Goal: Information Seeking & Learning: Check status

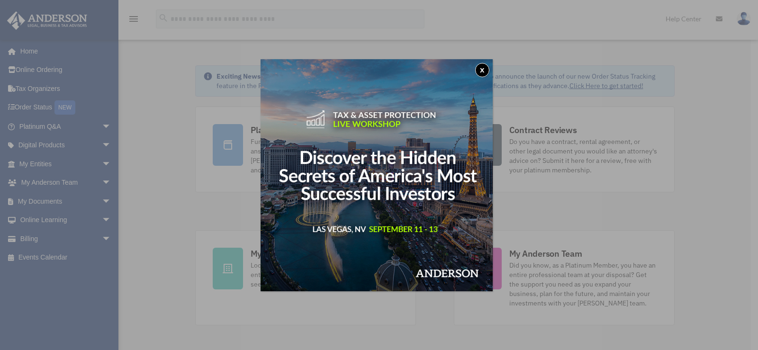
click at [480, 71] on button "x" at bounding box center [482, 70] width 14 height 14
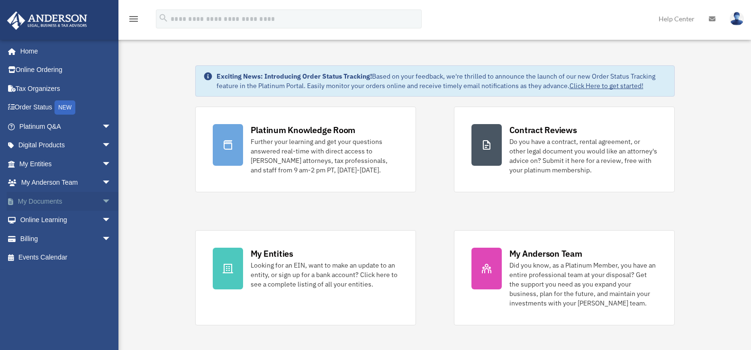
click at [102, 201] on span "arrow_drop_down" at bounding box center [111, 201] width 19 height 19
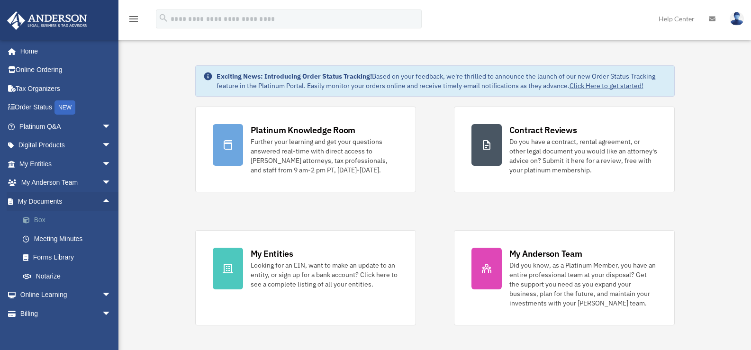
click at [37, 217] on link "Box" at bounding box center [69, 220] width 112 height 19
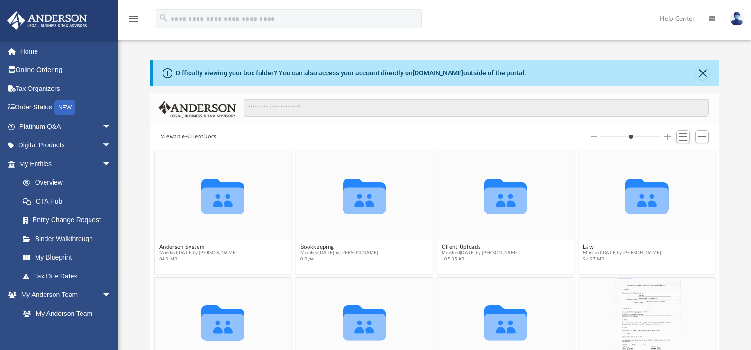
scroll to position [208, 562]
click at [584, 246] on button "Law" at bounding box center [622, 247] width 78 height 6
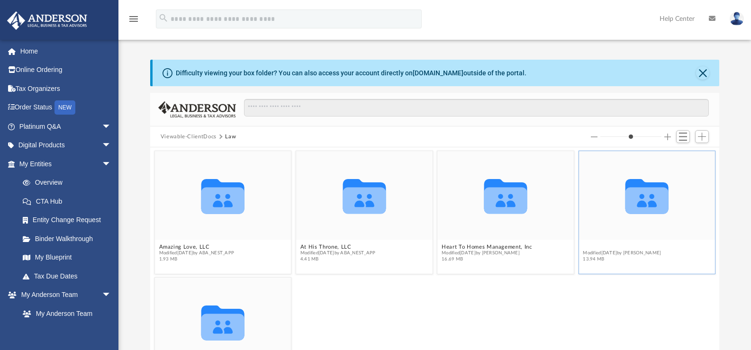
click at [591, 247] on button "Stutz Realty LLC (TX) (Client Formed)" at bounding box center [647, 247] width 128 height 6
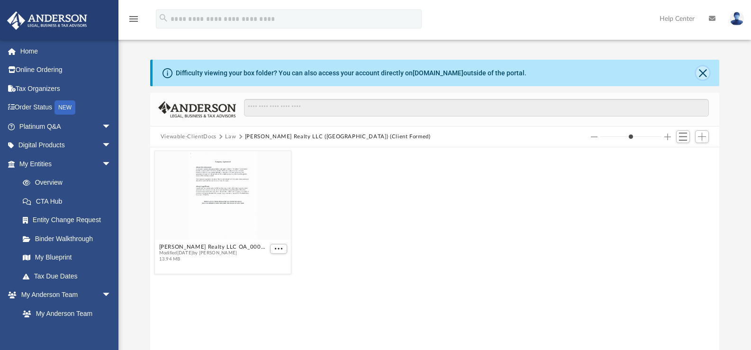
click at [701, 76] on button "Close" at bounding box center [702, 72] width 13 height 13
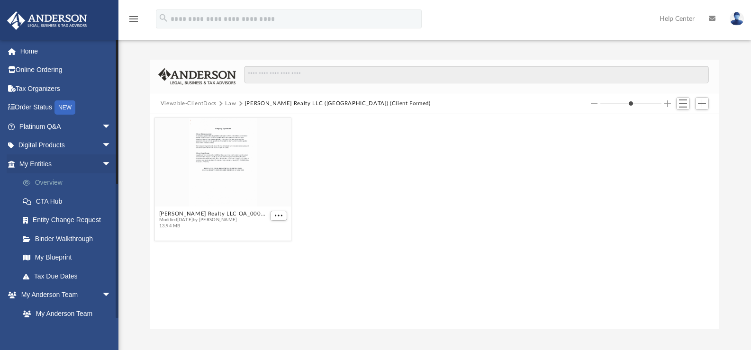
click at [59, 181] on link "Overview" at bounding box center [69, 182] width 112 height 19
click at [48, 182] on link "Overview" at bounding box center [69, 182] width 112 height 19
click at [41, 164] on link "My Entities arrow_drop_down" at bounding box center [66, 163] width 119 height 19
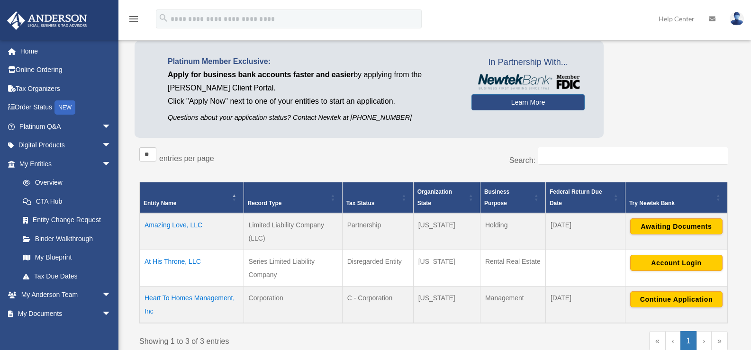
scroll to position [76, 0]
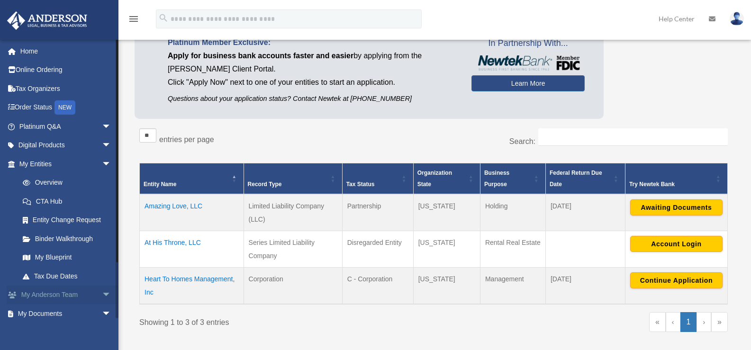
click at [102, 293] on span "arrow_drop_down" at bounding box center [111, 295] width 19 height 19
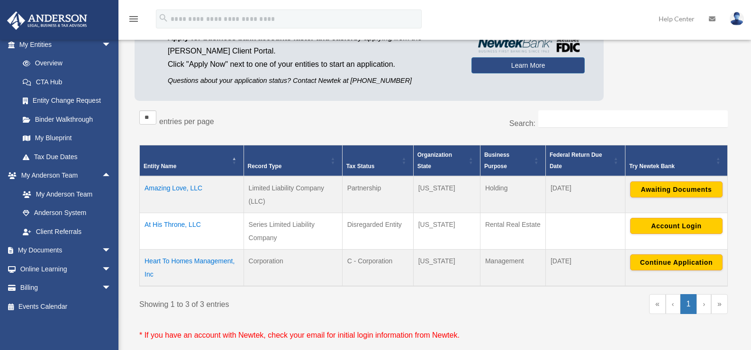
scroll to position [95, 0]
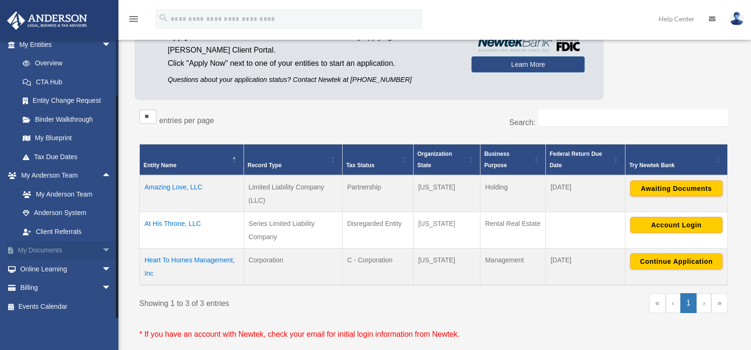
click at [102, 250] on span "arrow_drop_down" at bounding box center [111, 250] width 19 height 19
click at [42, 266] on link "Box" at bounding box center [69, 269] width 112 height 19
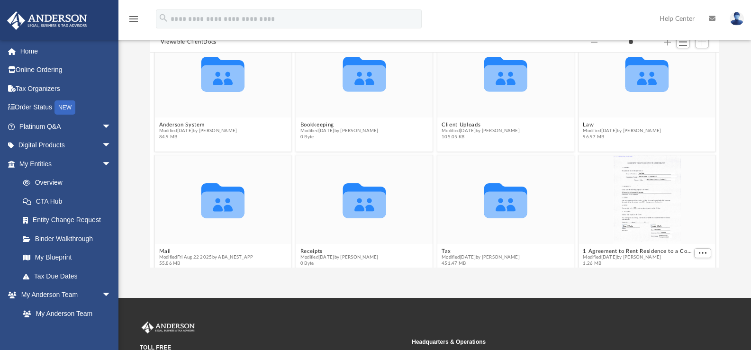
scroll to position [26, 0]
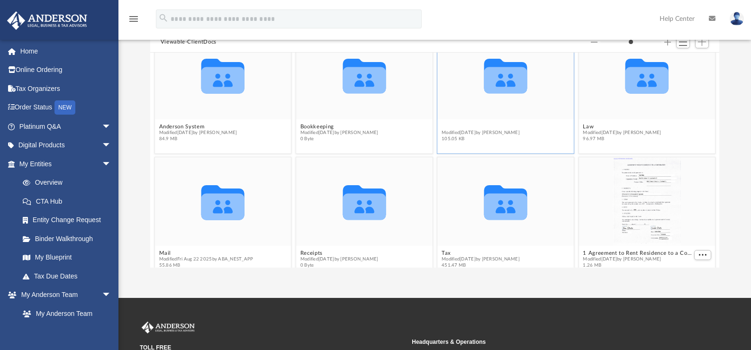
click at [454, 126] on button "Client Uploads" at bounding box center [480, 127] width 78 height 6
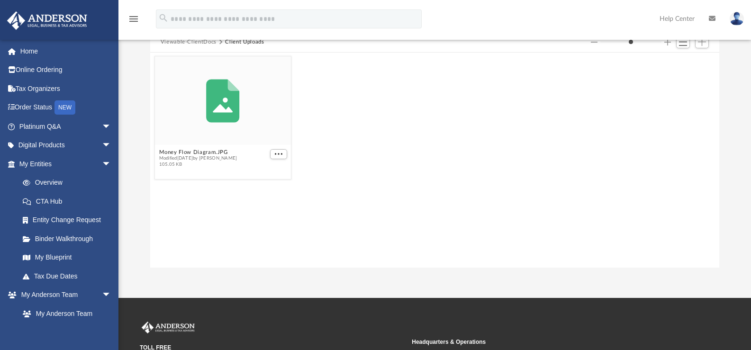
scroll to position [0, 0]
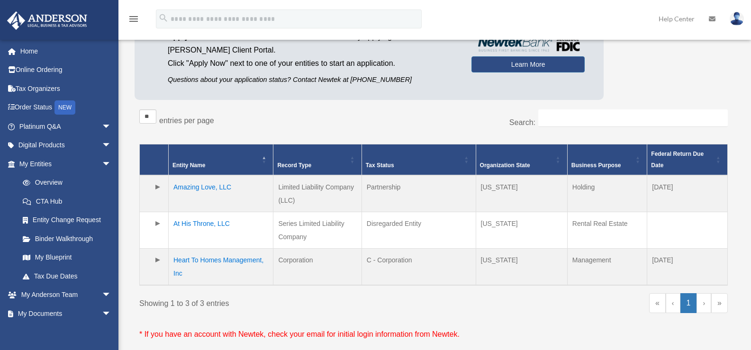
scroll to position [95, 0]
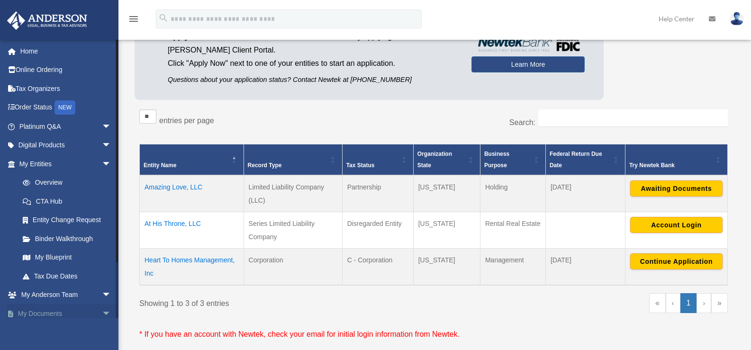
click at [102, 312] on span "arrow_drop_down" at bounding box center [111, 313] width 19 height 19
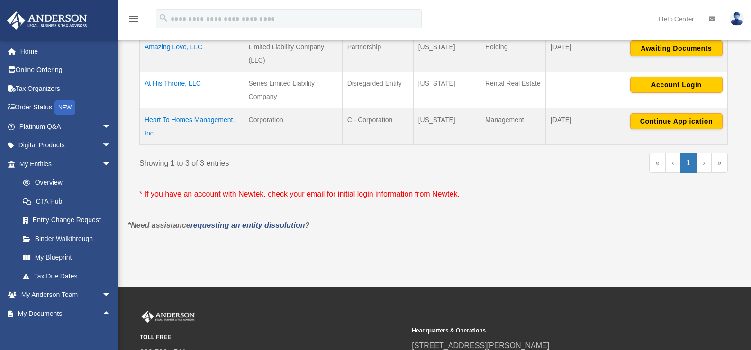
scroll to position [244, 0]
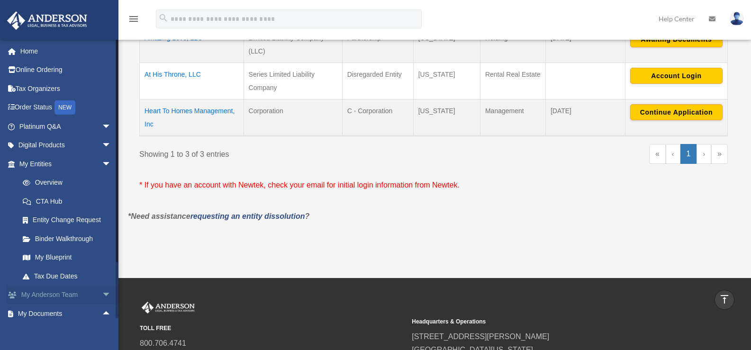
click at [102, 293] on span "arrow_drop_down" at bounding box center [111, 295] width 19 height 19
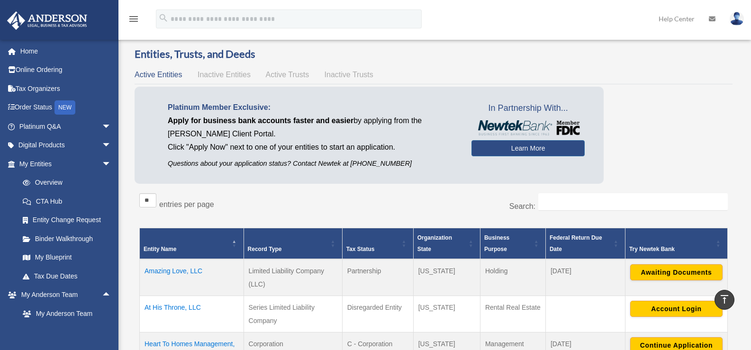
scroll to position [0, 0]
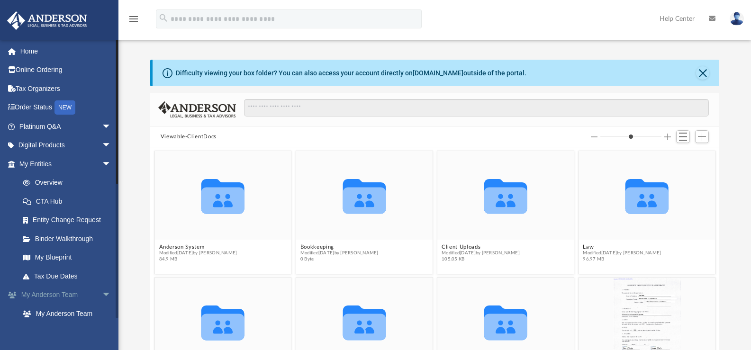
scroll to position [208, 562]
click at [319, 245] on button "Bookkeeping" at bounding box center [339, 247] width 78 height 6
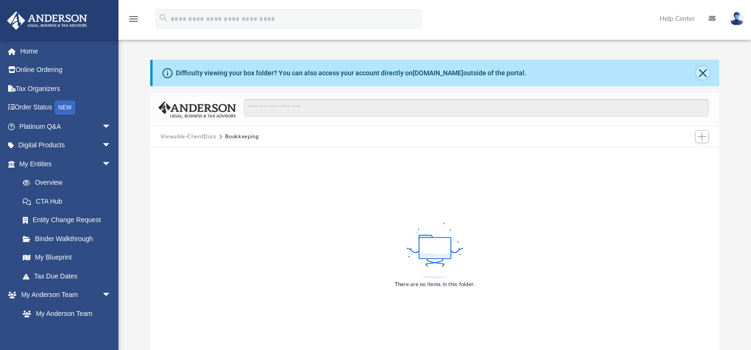
click at [701, 73] on button "Close" at bounding box center [702, 72] width 13 height 13
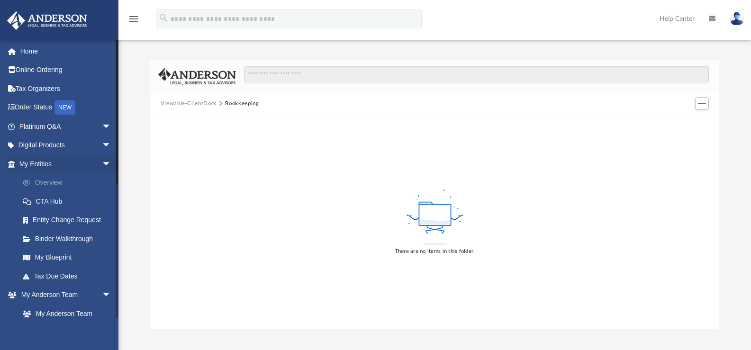
click at [60, 182] on link "Overview" at bounding box center [69, 182] width 112 height 19
click at [48, 182] on link "Overview" at bounding box center [69, 182] width 112 height 19
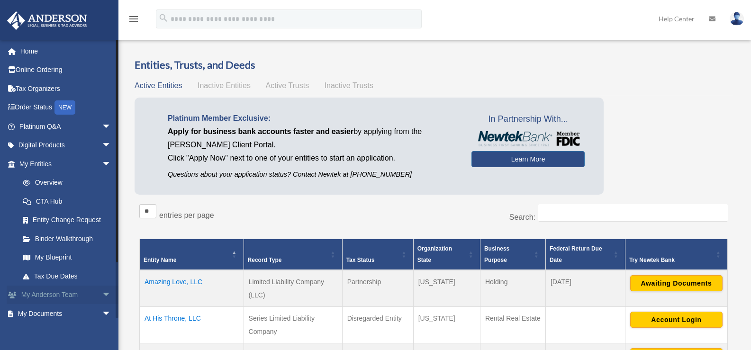
click at [102, 294] on span "arrow_drop_down" at bounding box center [111, 295] width 19 height 19
click at [102, 295] on span "arrow_drop_up" at bounding box center [111, 295] width 19 height 19
click at [102, 164] on span "arrow_drop_down" at bounding box center [111, 163] width 19 height 19
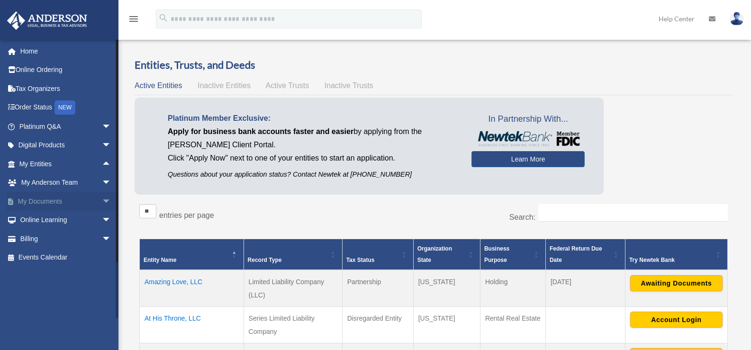
click at [102, 200] on span "arrow_drop_down" at bounding box center [111, 201] width 19 height 19
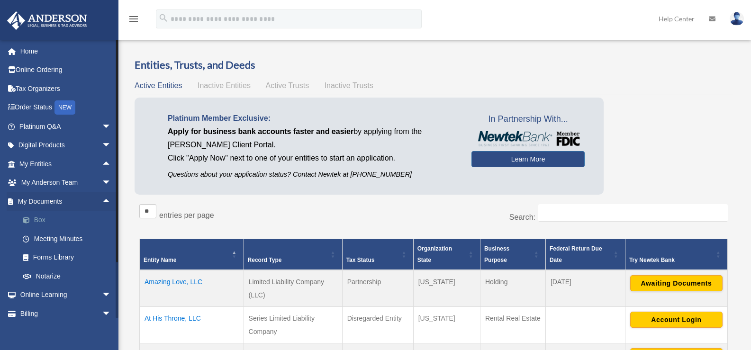
click at [42, 222] on link "Box" at bounding box center [69, 220] width 112 height 19
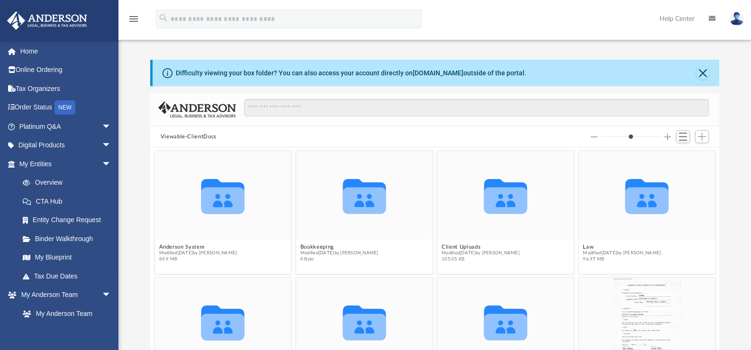
scroll to position [208, 562]
click at [583, 247] on button "Law" at bounding box center [622, 247] width 78 height 6
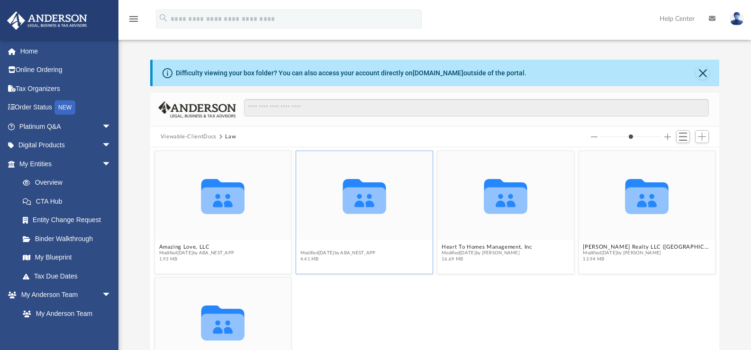
click at [321, 246] on button "At His Throne, LLC" at bounding box center [337, 247] width 75 height 6
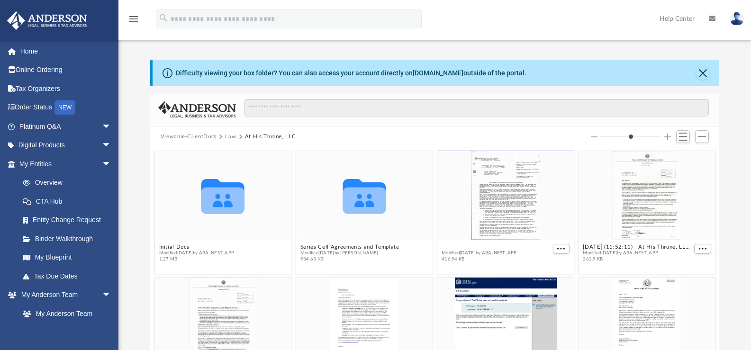
click at [465, 246] on button "[DATE] (15:39:57) - At His Throne, LLC - EIN Letter from IRS.pdf" at bounding box center [495, 247] width 109 height 6
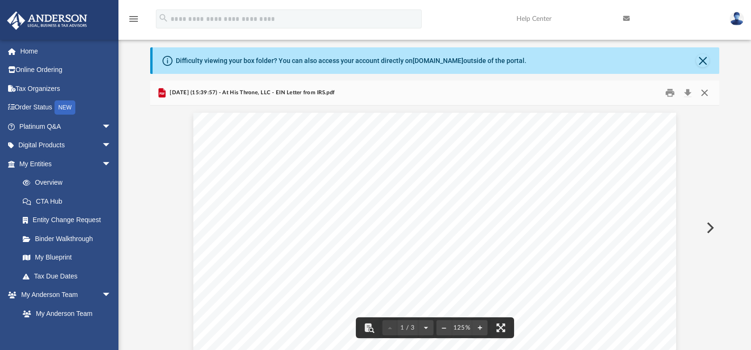
click at [704, 95] on button "Close" at bounding box center [704, 93] width 17 height 15
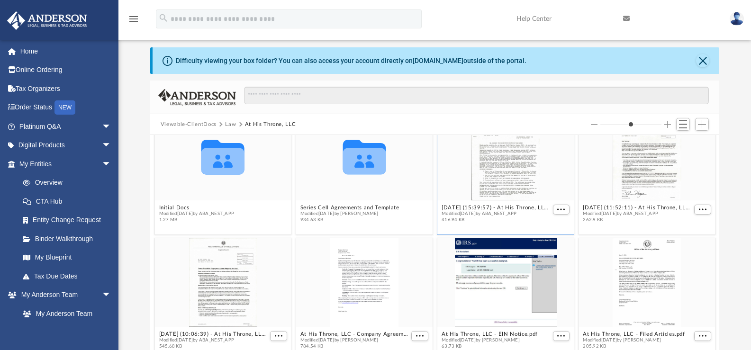
scroll to position [42, 0]
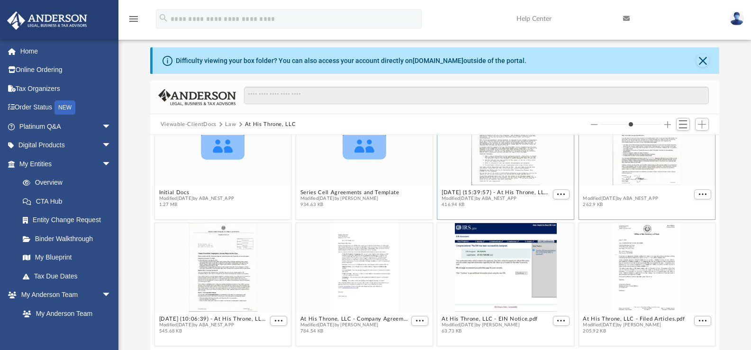
click at [613, 193] on button "2024.07.09 (11:52:11) - At His Throne, LLC - Texas Franchise from Texas Comptro…" at bounding box center [637, 192] width 109 height 6
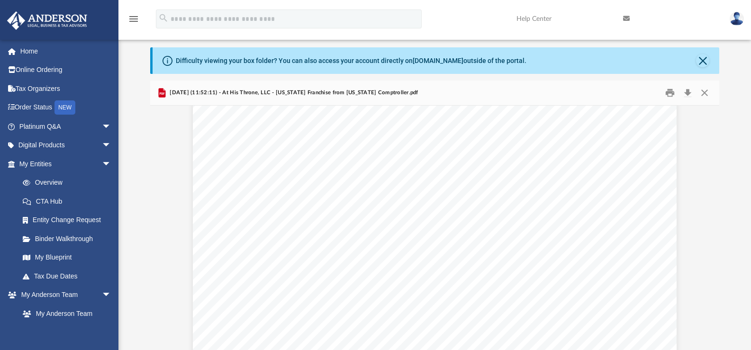
scroll to position [0, 0]
click at [706, 92] on button "Close" at bounding box center [704, 93] width 17 height 15
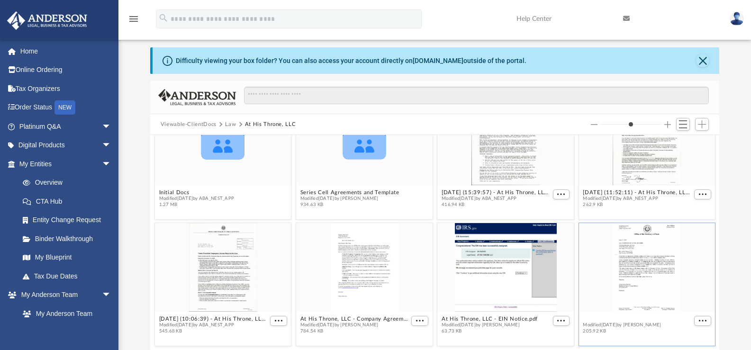
click at [613, 315] on figure "At His Throne, LLC - Filed Articles.pdf Modified Fri Jun 14 2024 by Tomas Diaz-…" at bounding box center [646, 280] width 136 height 115
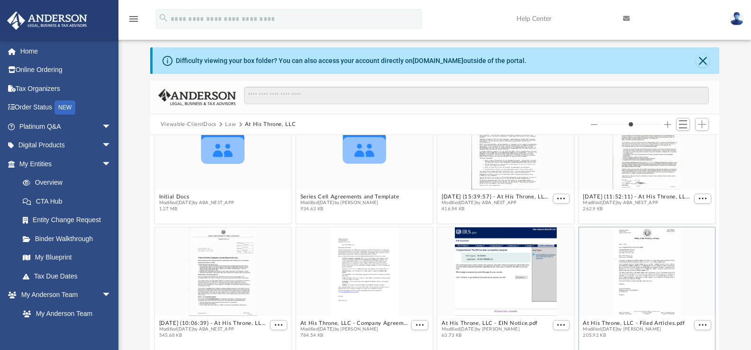
scroll to position [42, 0]
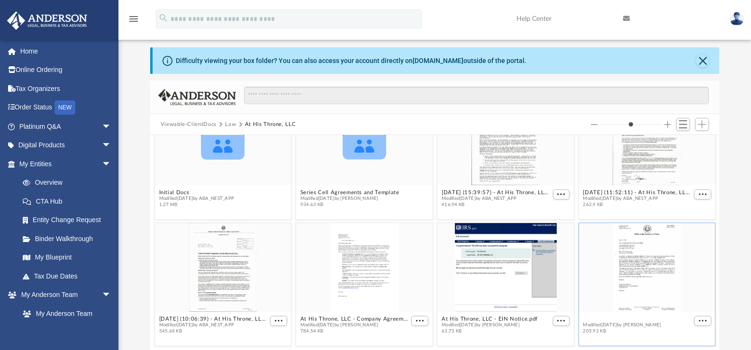
click at [599, 317] on button "At His Throne, LLC - Filed Articles.pdf" at bounding box center [634, 319] width 102 height 6
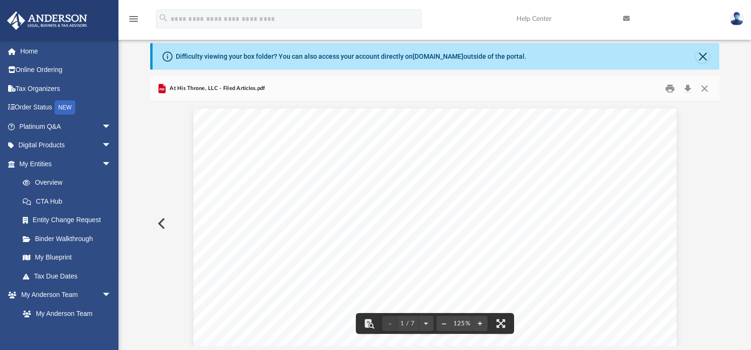
scroll to position [0, 0]
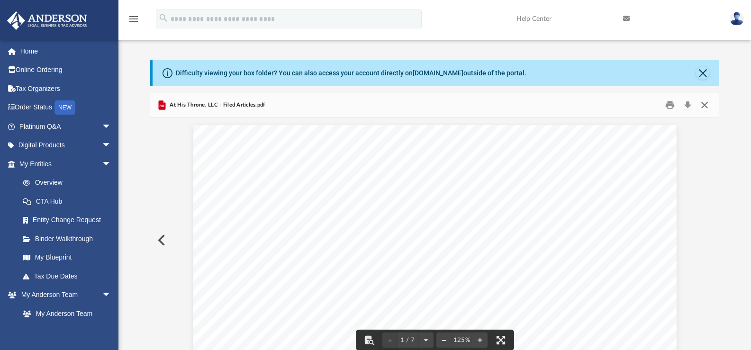
click at [704, 108] on button "Close" at bounding box center [704, 105] width 17 height 15
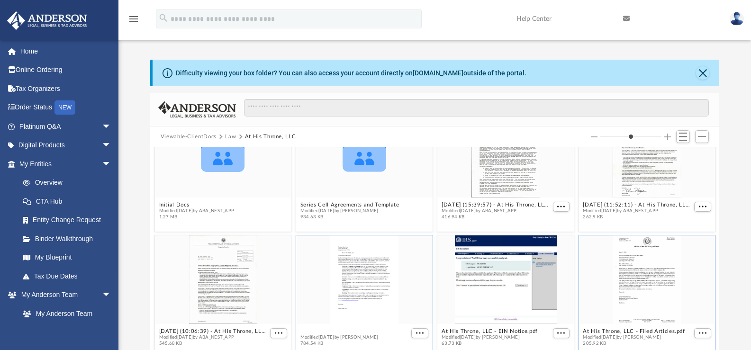
click at [324, 329] on button "At His Throne, LLC - Company Agreement.pdf" at bounding box center [354, 331] width 109 height 6
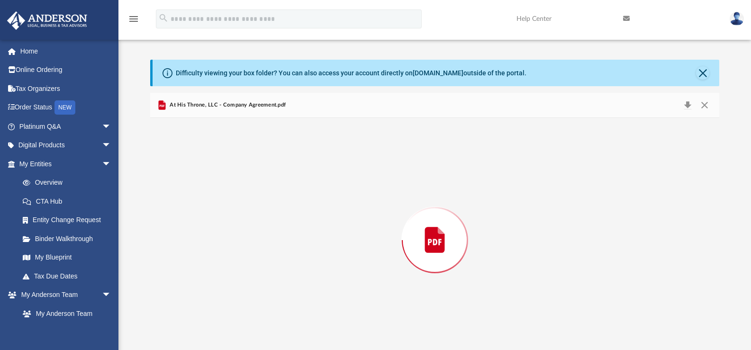
scroll to position [12, 0]
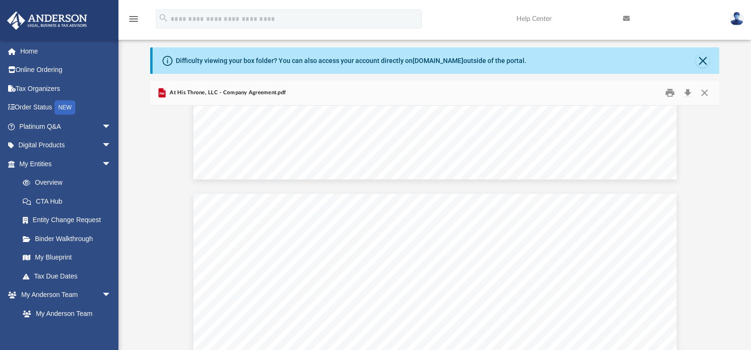
scroll to position [1857, 0]
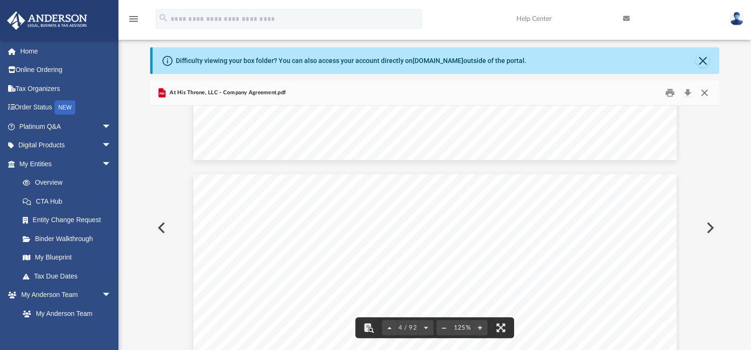
click at [708, 89] on button "Close" at bounding box center [704, 93] width 17 height 15
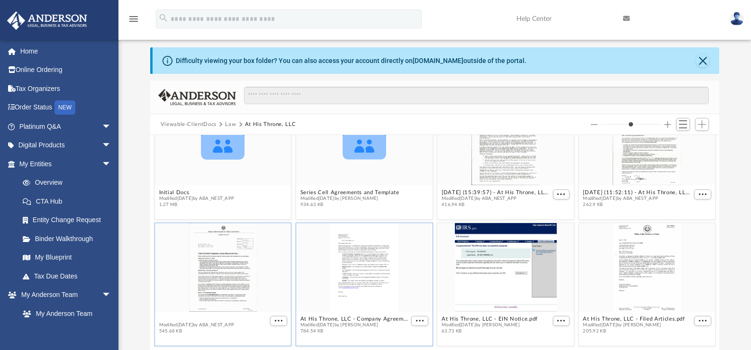
click at [210, 318] on button "2025.02.03 (10:06:39) - At His Throne, LLC - Texas Franchise from Texas Comptro…" at bounding box center [213, 319] width 109 height 6
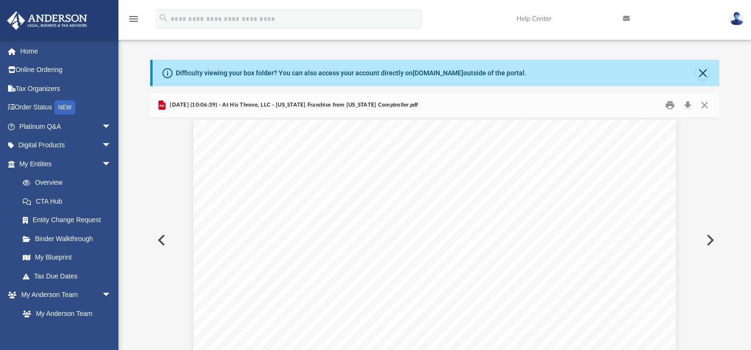
scroll to position [0, 0]
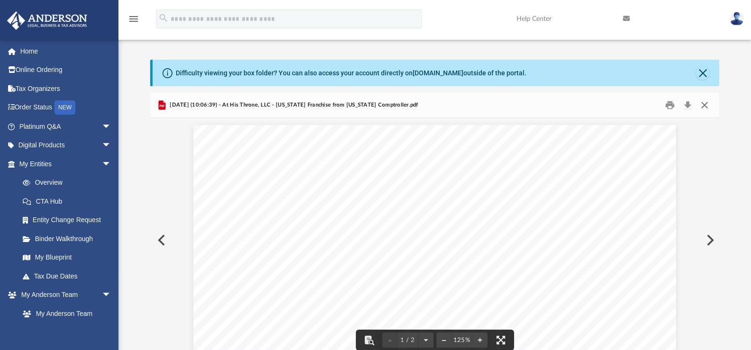
click at [704, 106] on button "Close" at bounding box center [704, 105] width 17 height 15
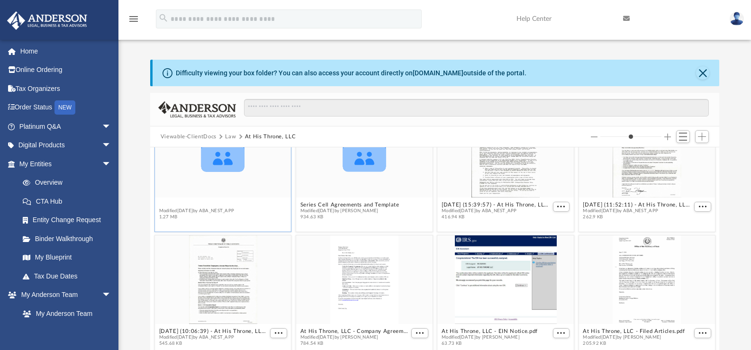
click at [180, 206] on figure "Collaborated Folder Initial Docs Modified Wed Nov 20 2024 by ABA_NEST_APP 1.27 …" at bounding box center [223, 166] width 136 height 115
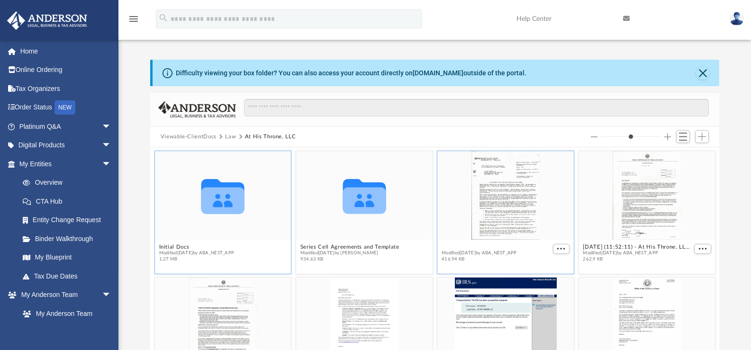
click at [460, 246] on button "2024.06.25 (15:39:57) - At His Throne, LLC - EIN Letter from IRS.pdf" at bounding box center [495, 247] width 109 height 6
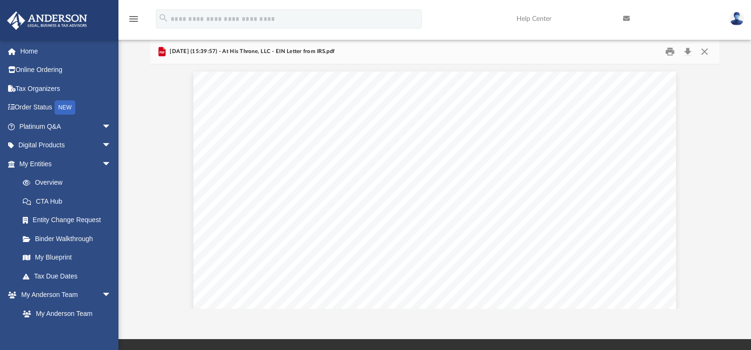
scroll to position [208, 562]
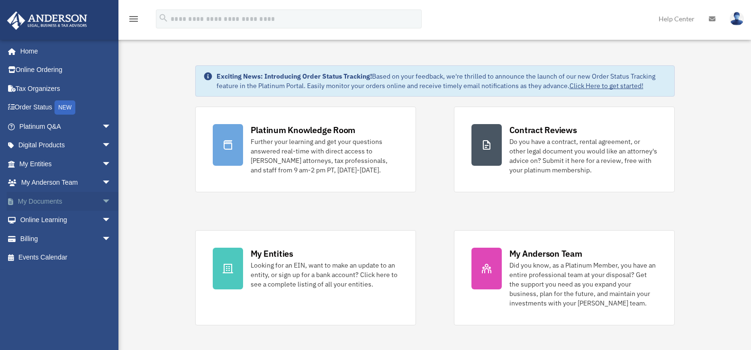
click at [102, 198] on span "arrow_drop_down" at bounding box center [111, 201] width 19 height 19
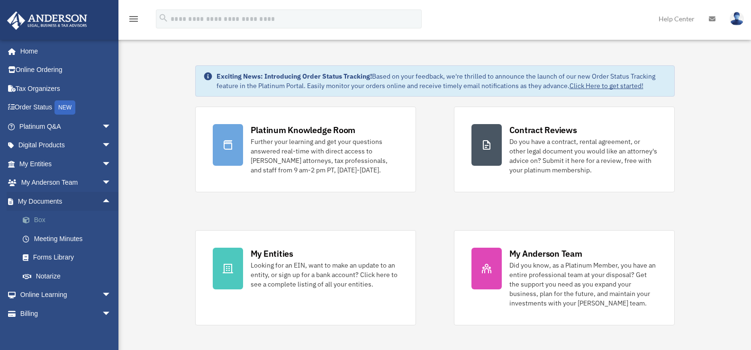
click at [54, 218] on link "Box" at bounding box center [69, 220] width 112 height 19
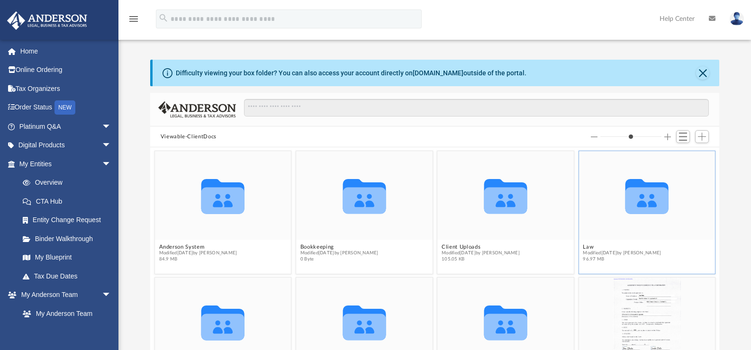
scroll to position [208, 562]
click at [584, 247] on button "Law" at bounding box center [622, 247] width 78 height 6
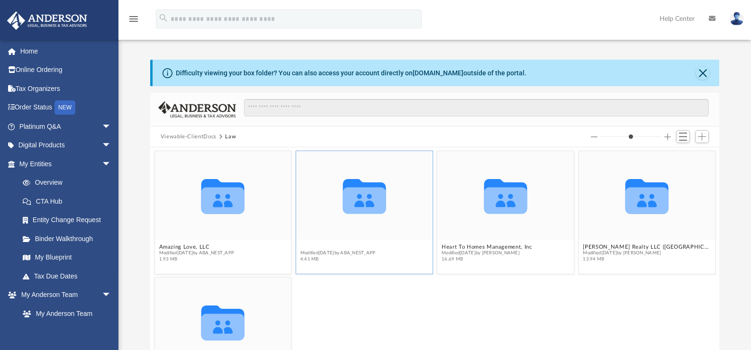
click at [316, 247] on button "At His Throne, LLC" at bounding box center [337, 247] width 75 height 6
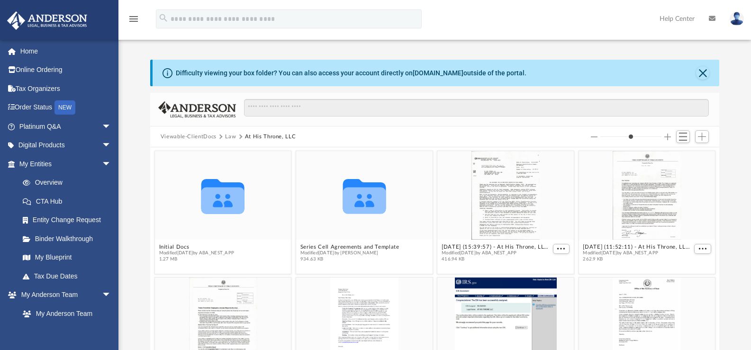
scroll to position [54, 0]
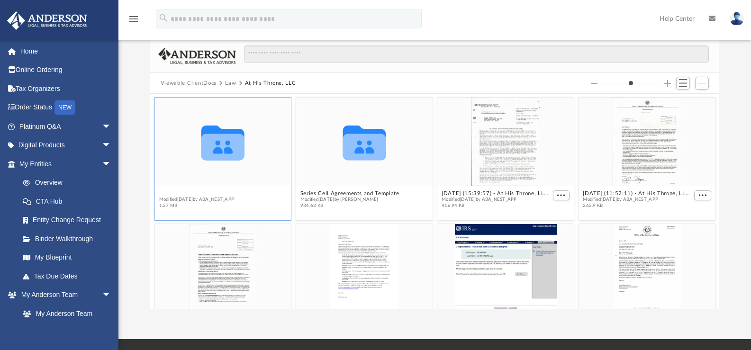
click at [174, 193] on button "Initial Docs" at bounding box center [196, 193] width 75 height 6
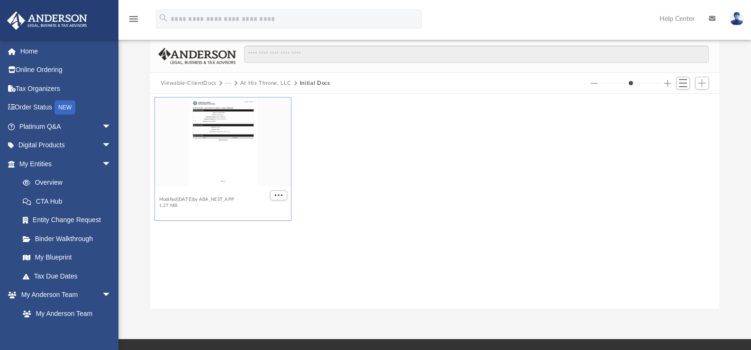
click at [191, 194] on button "At His Throne, LLC - BOI Report.pdf" at bounding box center [207, 193] width 96 height 6
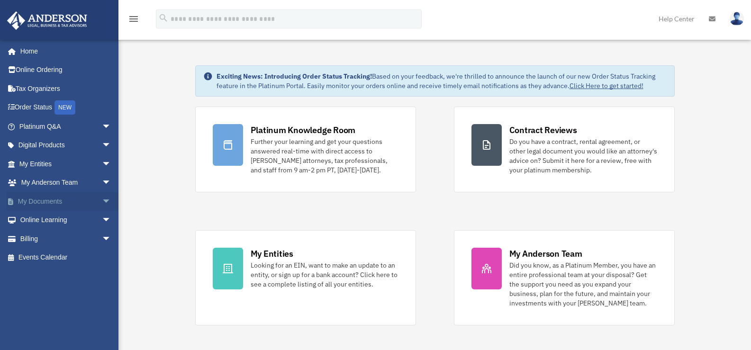
click at [102, 197] on span "arrow_drop_down" at bounding box center [111, 201] width 19 height 19
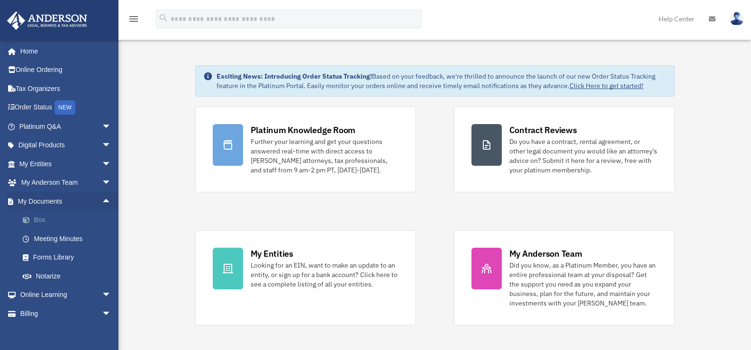
click at [52, 223] on link "Box" at bounding box center [69, 220] width 112 height 19
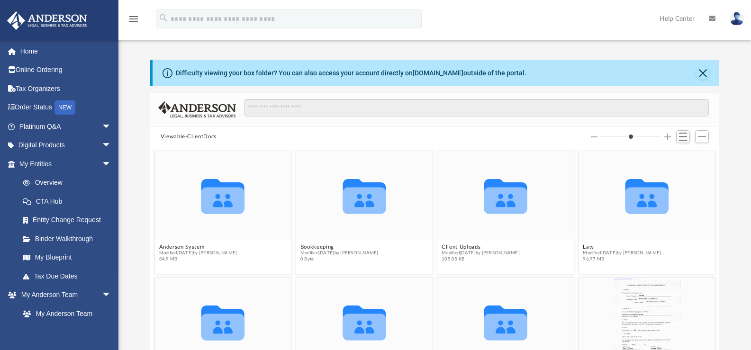
scroll to position [208, 562]
click at [586, 246] on button "Law" at bounding box center [622, 247] width 78 height 6
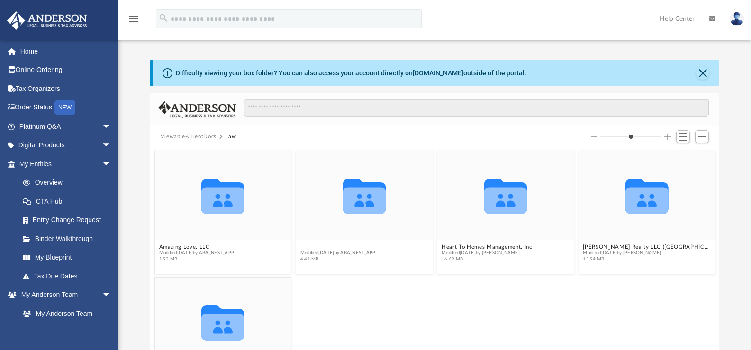
click at [326, 246] on button "At His Throne, LLC" at bounding box center [337, 247] width 75 height 6
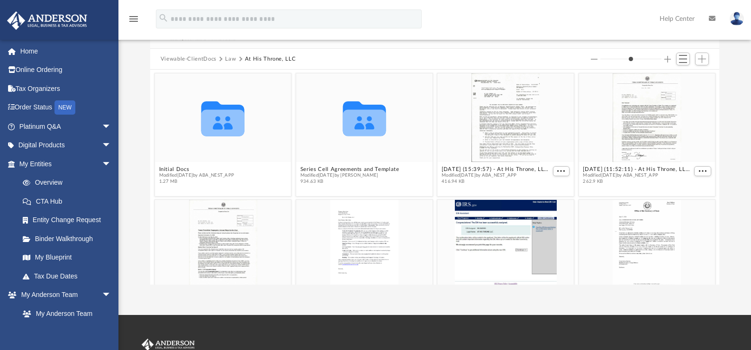
scroll to position [87, 0]
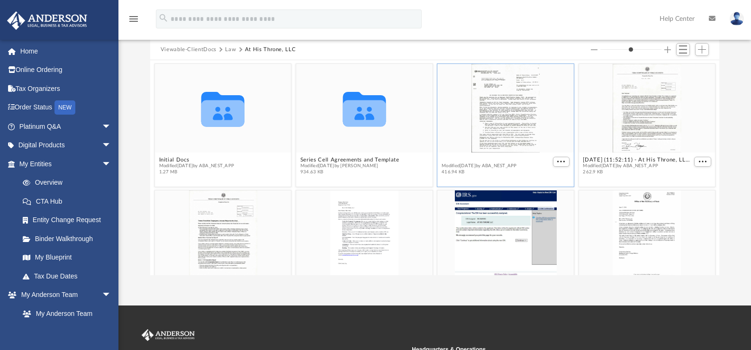
click at [490, 160] on button "2024.06.25 (15:39:57) - At His Throne, LLC - EIN Letter from IRS.pdf" at bounding box center [495, 160] width 109 height 6
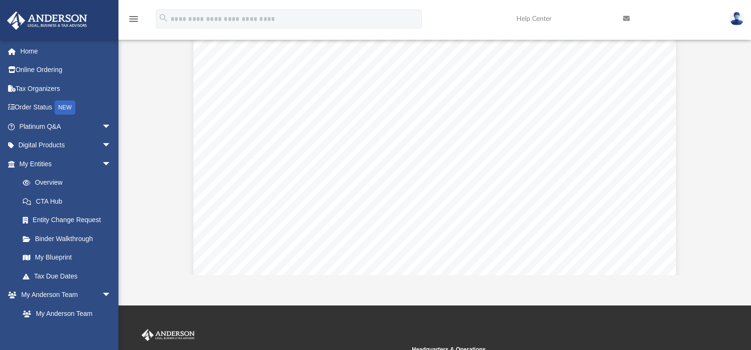
scroll to position [0, 0]
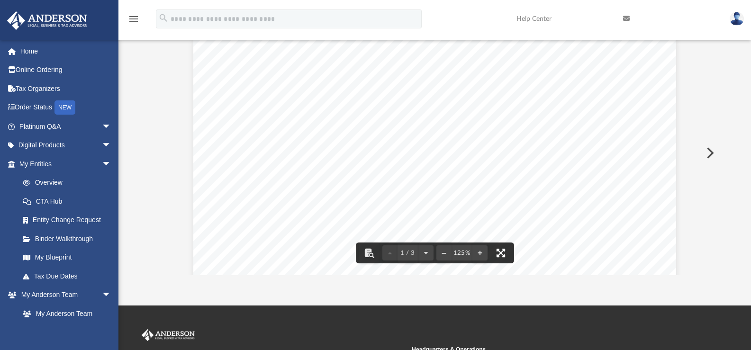
drag, startPoint x: 501, startPoint y: 251, endPoint x: 501, endPoint y: 308, distance: 57.3
click at [501, 251] on button "File preview" at bounding box center [500, 253] width 21 height 21
click at [501, 252] on button "File preview" at bounding box center [500, 253] width 21 height 21
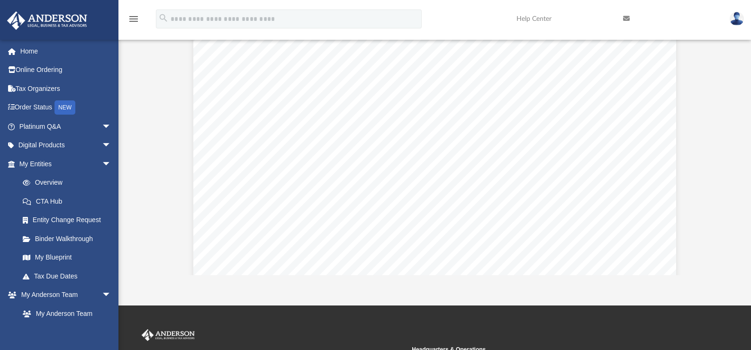
scroll to position [0, 0]
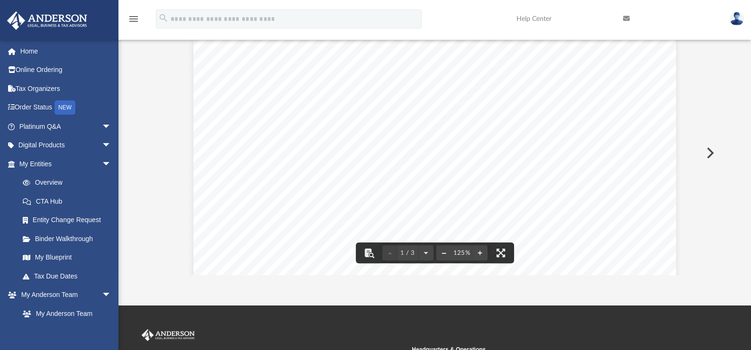
click at [445, 251] on button "File preview" at bounding box center [443, 253] width 15 height 21
click at [445, 251] on div "Page 1" at bounding box center [435, 326] width 444 height 590
click at [440, 252] on div "Page 1" at bounding box center [435, 326] width 444 height 590
click at [443, 253] on button "File preview" at bounding box center [443, 253] width 15 height 21
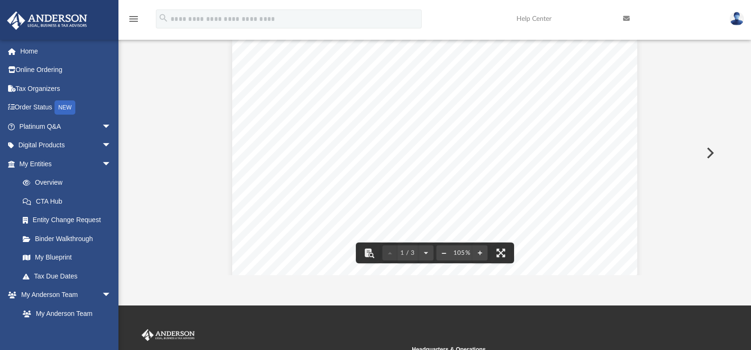
click at [443, 253] on button "File preview" at bounding box center [443, 253] width 15 height 21
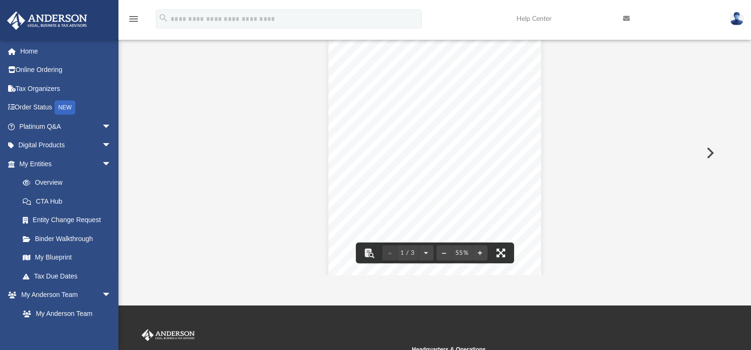
click at [502, 251] on button "File preview" at bounding box center [500, 253] width 21 height 21
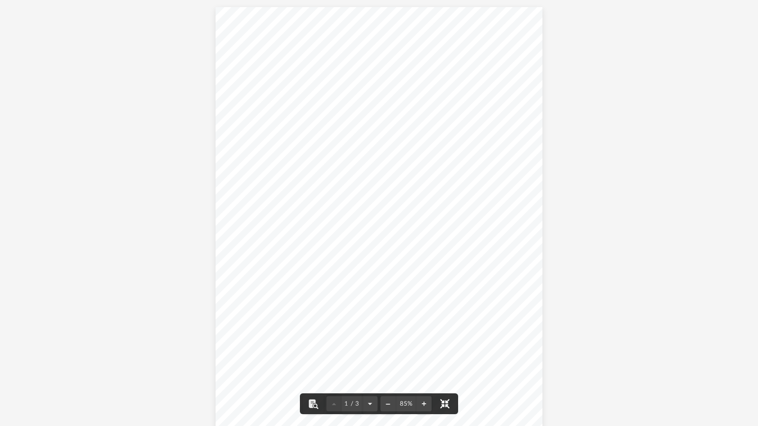
click at [443, 350] on button "File preview" at bounding box center [444, 404] width 21 height 21
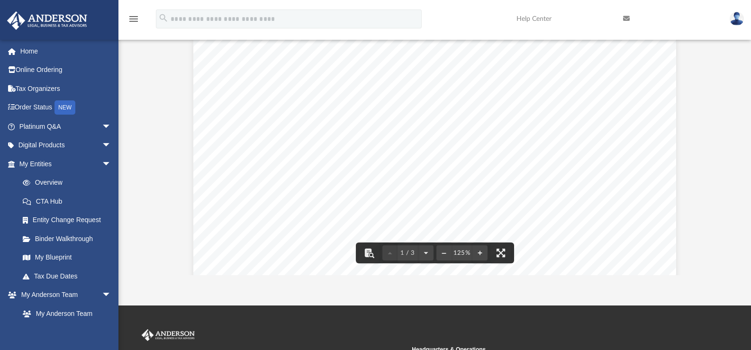
scroll to position [208, 562]
click at [442, 57] on div "Page 1" at bounding box center [434, 351] width 482 height 626
click at [499, 252] on button "File preview" at bounding box center [500, 253] width 21 height 21
click at [63, 186] on link "Overview" at bounding box center [69, 182] width 112 height 19
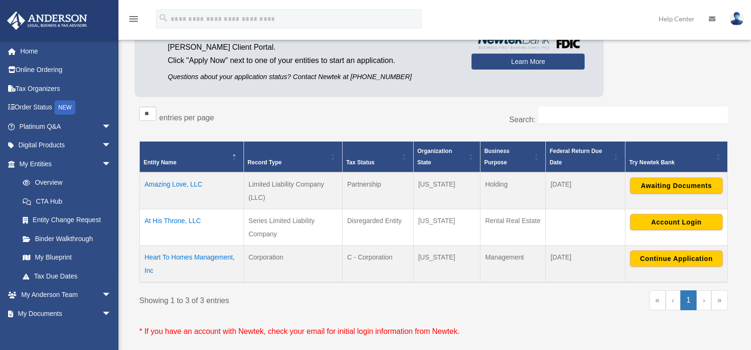
scroll to position [120, 0]
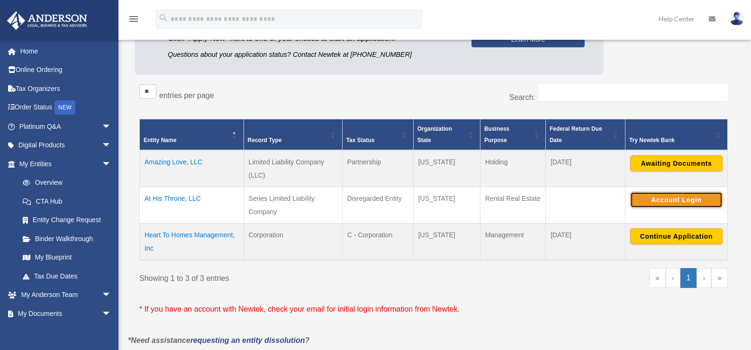
click at [673, 204] on button "Account Login" at bounding box center [676, 200] width 92 height 16
click at [206, 235] on td "Heart To Homes Management, Inc" at bounding box center [192, 242] width 104 height 37
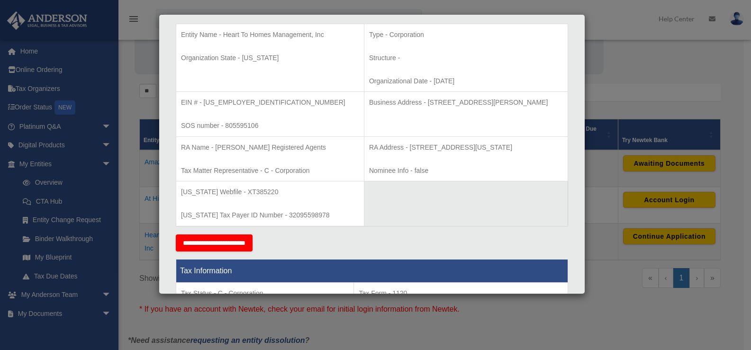
scroll to position [204, 0]
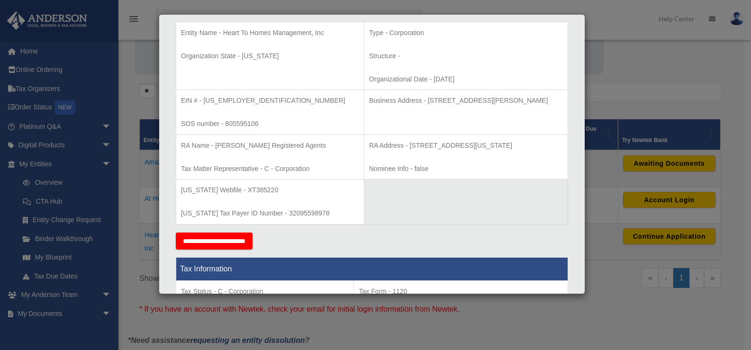
click at [589, 108] on div "Details × Articles Sent Organizational Date" at bounding box center [375, 175] width 751 height 350
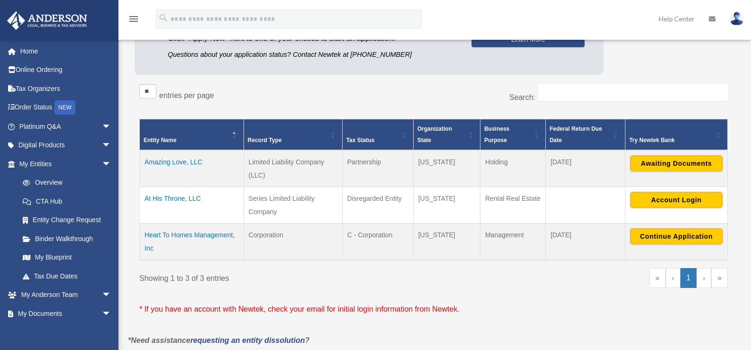
click at [177, 233] on td "Heart To Homes Management, Inc" at bounding box center [192, 242] width 104 height 37
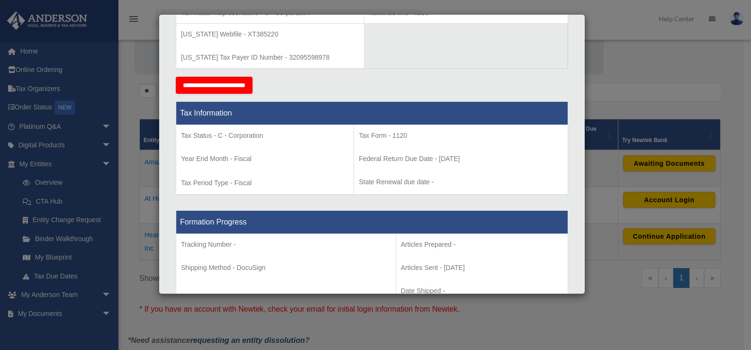
scroll to position [362, 0]
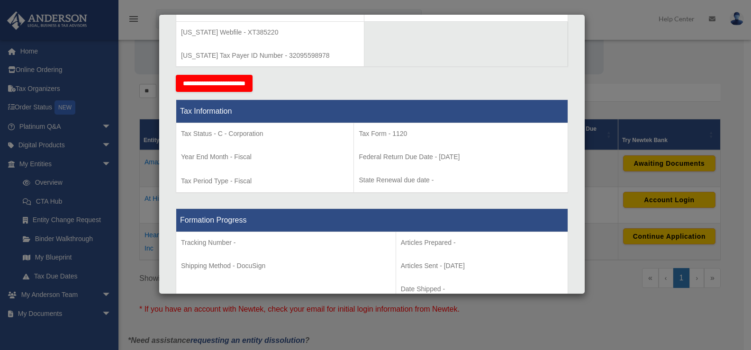
drag, startPoint x: 387, startPoint y: 61, endPoint x: 355, endPoint y: 57, distance: 32.4
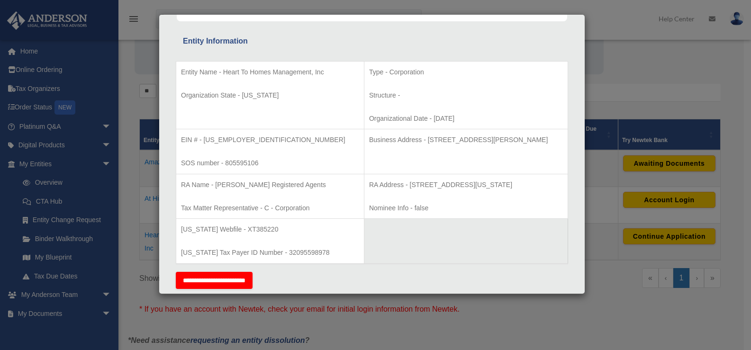
scroll to position [172, 0]
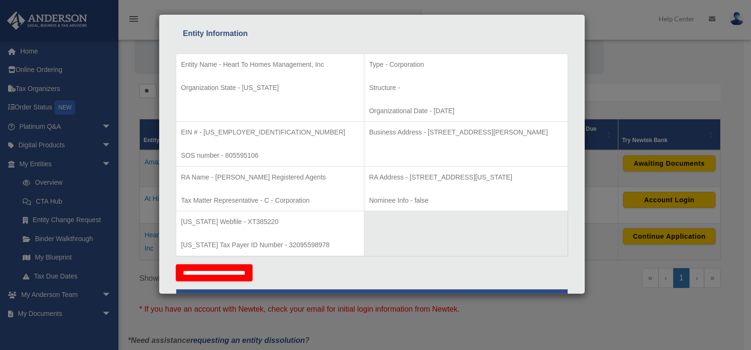
click at [635, 60] on div "Details × Articles Sent Organizational Date" at bounding box center [375, 175] width 751 height 350
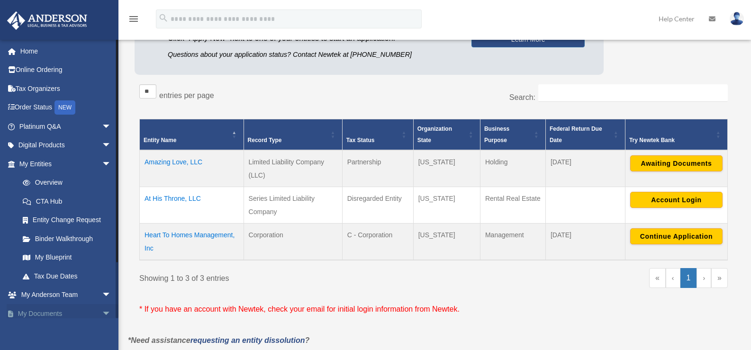
click at [102, 312] on span "arrow_drop_down" at bounding box center [111, 313] width 19 height 19
click at [102, 313] on span "arrow_drop_up" at bounding box center [111, 313] width 19 height 19
click at [102, 313] on span "arrow_drop_down" at bounding box center [111, 313] width 19 height 19
click at [102, 162] on span "arrow_drop_down" at bounding box center [111, 163] width 19 height 19
click at [47, 219] on link "Box" at bounding box center [69, 220] width 112 height 19
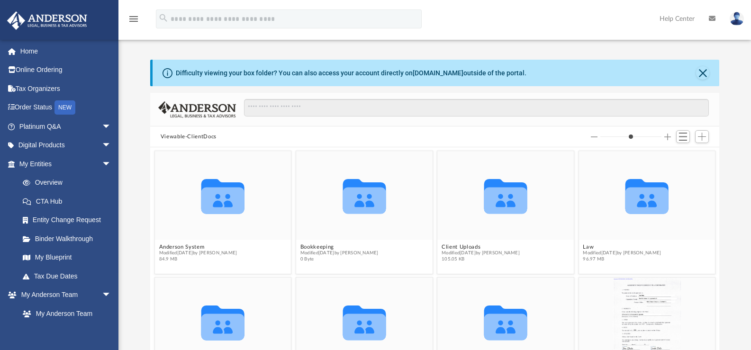
scroll to position [208, 562]
click at [584, 244] on button "Law" at bounding box center [622, 247] width 78 height 6
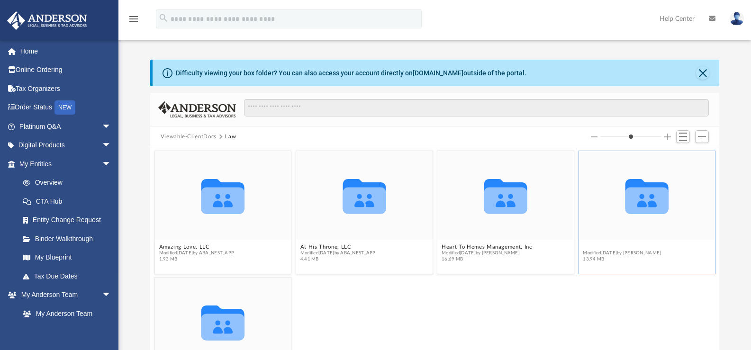
click at [589, 247] on button "[PERSON_NAME] Realty LLC ([GEOGRAPHIC_DATA]) (Client Formed)" at bounding box center [647, 247] width 128 height 6
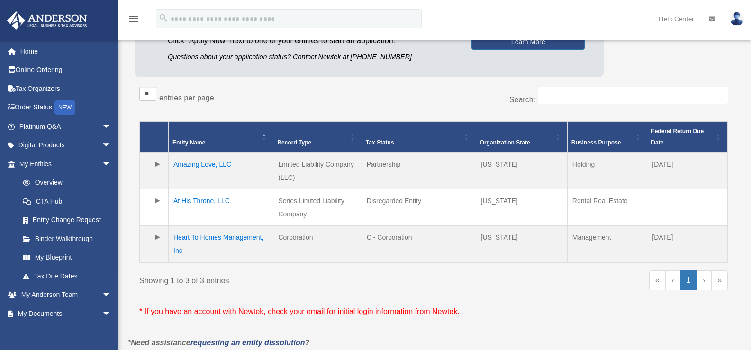
scroll to position [117, 0]
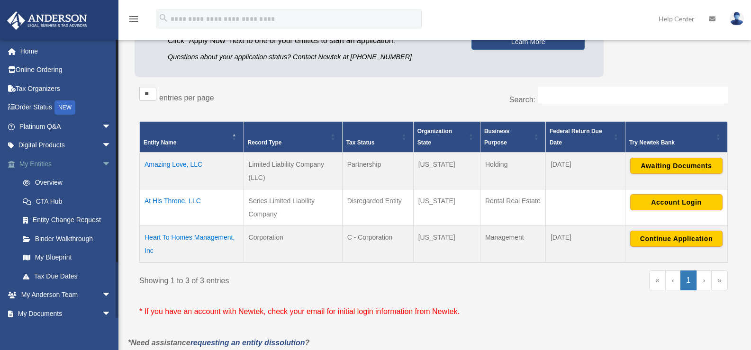
click at [102, 161] on span "arrow_drop_down" at bounding box center [111, 163] width 19 height 19
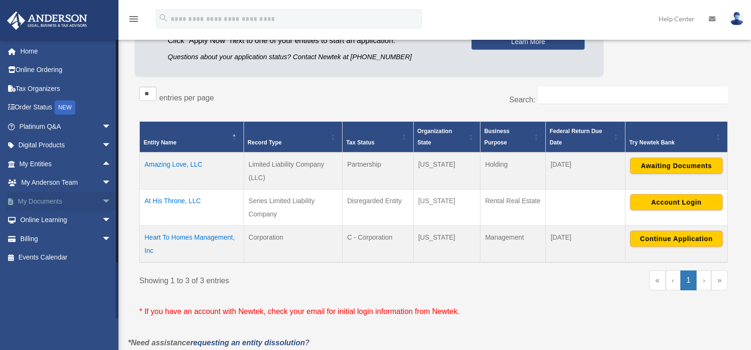
click at [102, 199] on span "arrow_drop_down" at bounding box center [111, 201] width 19 height 19
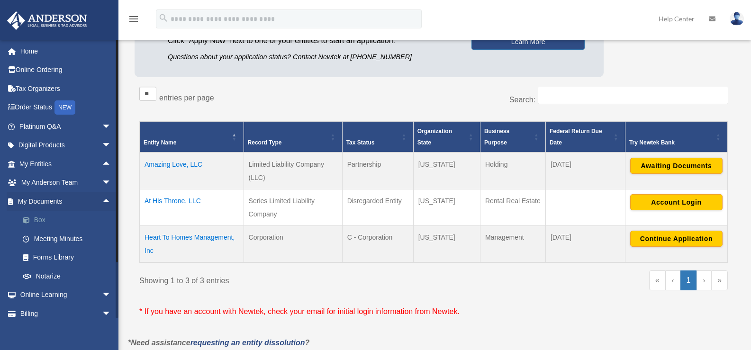
click at [54, 216] on link "Box" at bounding box center [69, 220] width 112 height 19
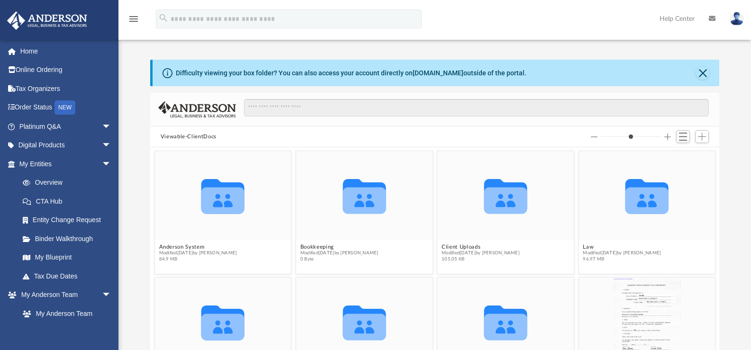
scroll to position [208, 562]
click at [583, 245] on button "Law" at bounding box center [622, 247] width 78 height 6
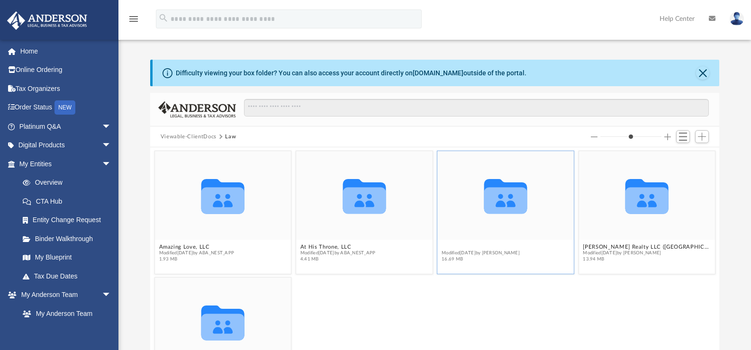
click at [479, 246] on button "Heart To Homes Management, Inc" at bounding box center [486, 247] width 90 height 6
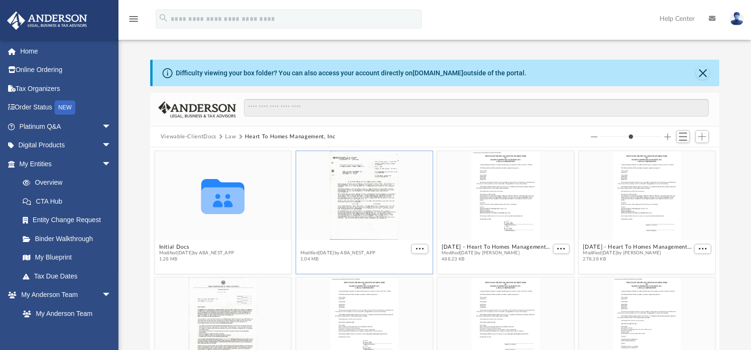
click at [342, 244] on button "2024.06.28 (10:25:53) - Heart To Homes Management, Inc - EIN Letter from IRS.pdf" at bounding box center [354, 247] width 109 height 6
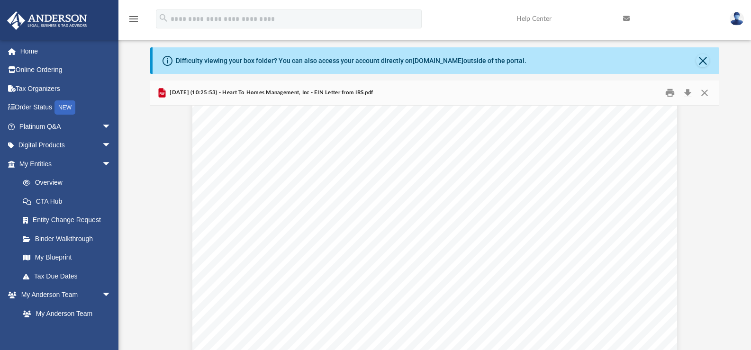
scroll to position [0, 0]
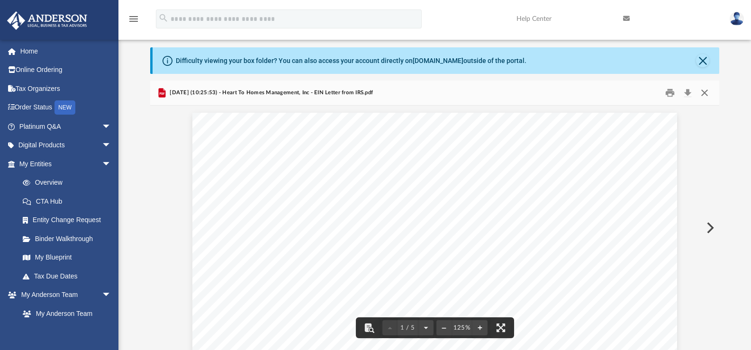
click at [702, 91] on button "Close" at bounding box center [704, 93] width 17 height 15
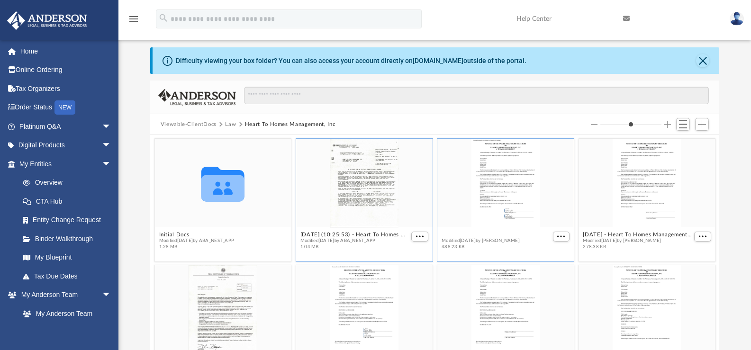
click at [459, 234] on button "2024.06.29 - Heart To Homes Management, Inc - Special Directors Meeting - DocuS…" at bounding box center [495, 235] width 109 height 6
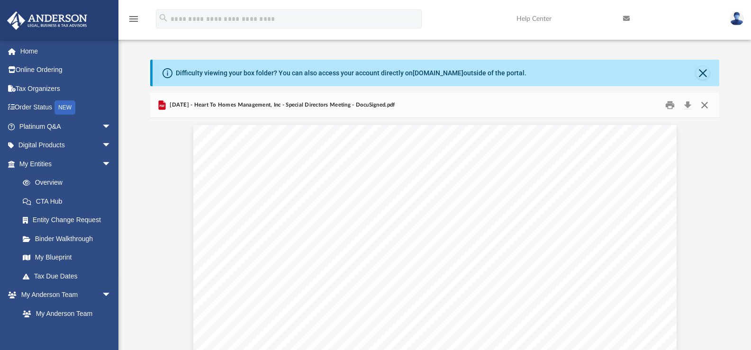
click at [708, 107] on button "Close" at bounding box center [704, 105] width 17 height 15
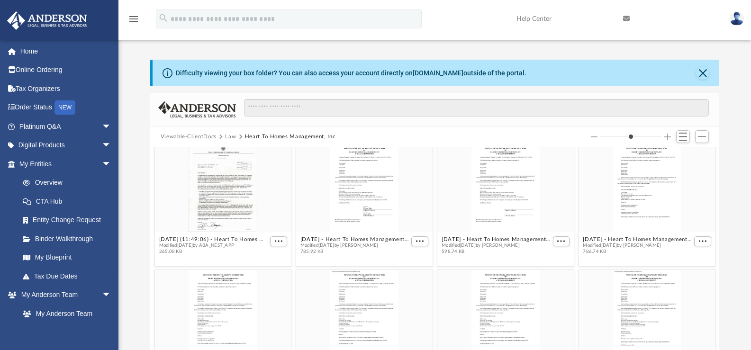
scroll to position [144, 0]
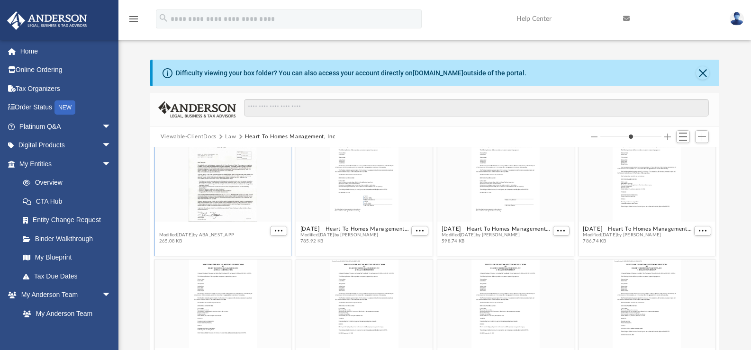
click at [194, 226] on figure "2024.07.09 (11:49:06) - Heart To Homes Management, Inc - Texas Franchise from T…" at bounding box center [223, 190] width 136 height 115
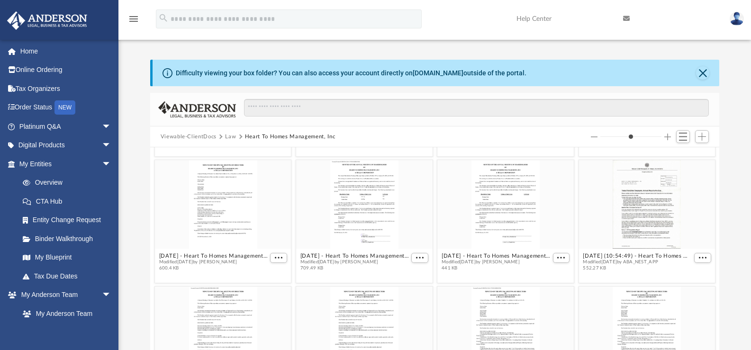
scroll to position [493, 0]
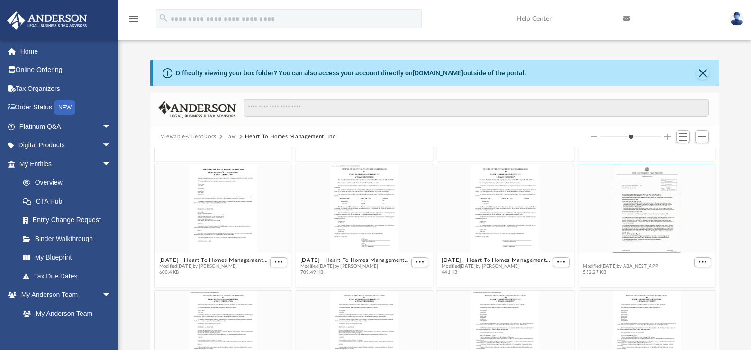
click at [604, 258] on button "2025.02.03 (10:54:49) - Heart To Homes Management, Inc - Texas Franchise from T…" at bounding box center [637, 260] width 109 height 6
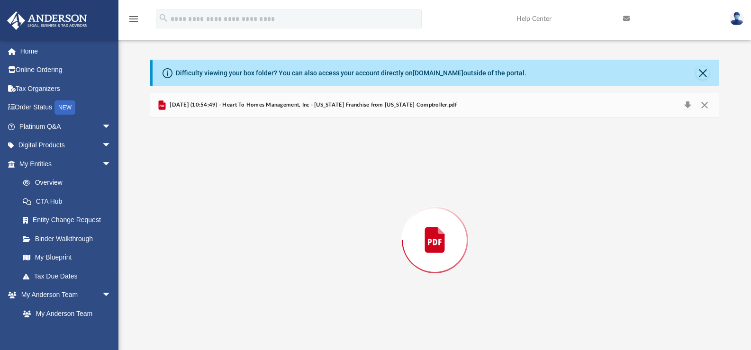
scroll to position [12, 0]
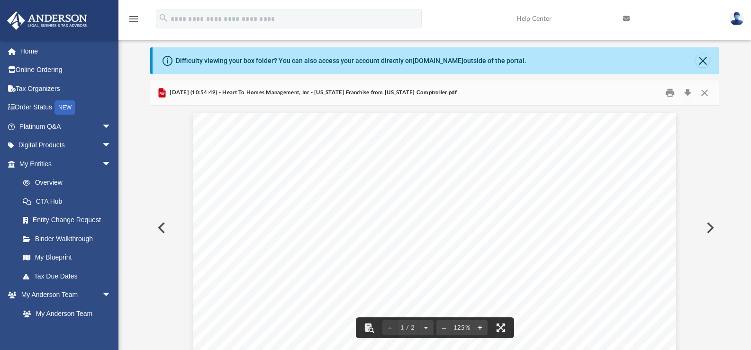
click at [724, 125] on div "Difficulty viewing your box folder? You can also access your account directly o…" at bounding box center [434, 198] width 632 height 303
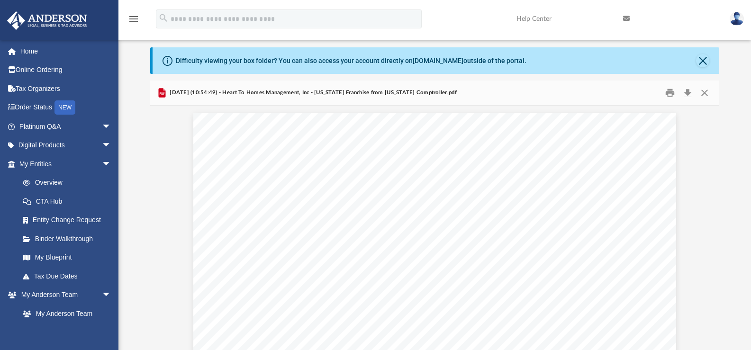
drag, startPoint x: 721, startPoint y: 127, endPoint x: 723, endPoint y: 150, distance: 22.8
click at [723, 150] on div "Difficulty viewing your box folder? You can also access your account directly o…" at bounding box center [434, 198] width 632 height 303
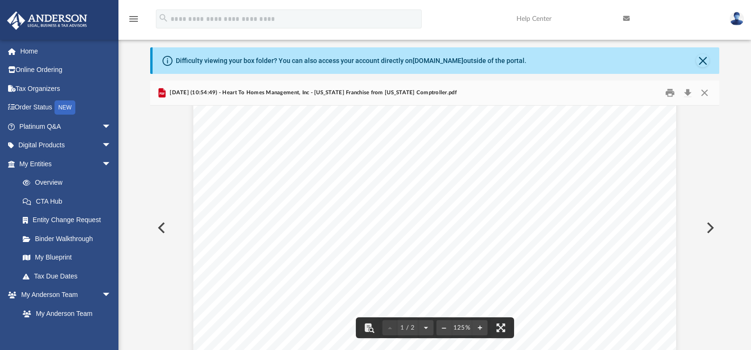
scroll to position [5, 0]
click at [703, 96] on button "Close" at bounding box center [704, 93] width 17 height 15
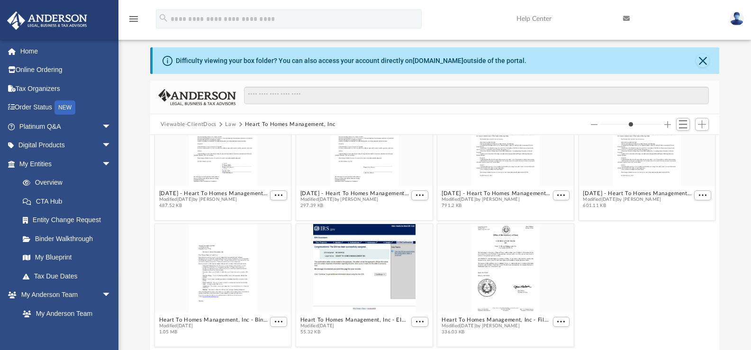
scroll to position [674, 0]
click at [189, 319] on figcaption "Heart To Homes Management, Inc - Binder Documents.pdf Modified Wed Jun 19 2024 …" at bounding box center [223, 325] width 136 height 25
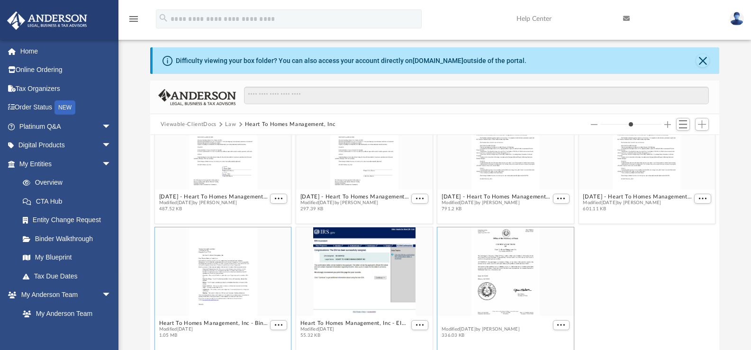
click at [474, 321] on button "Heart To Homes Management, Inc - Filed Articles.pdf" at bounding box center [495, 323] width 109 height 6
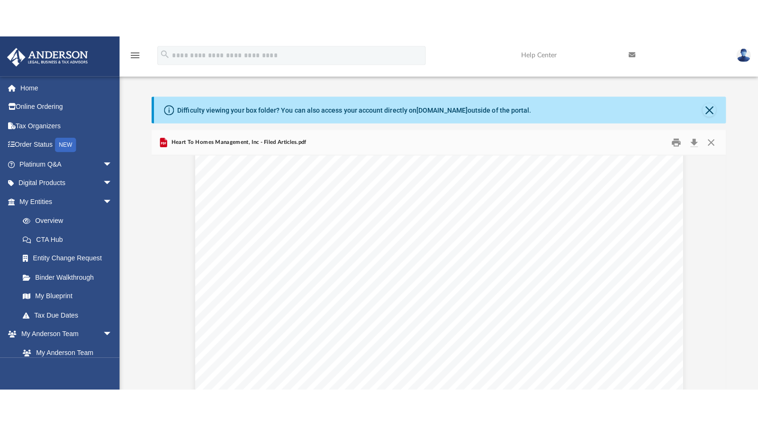
scroll to position [0, 0]
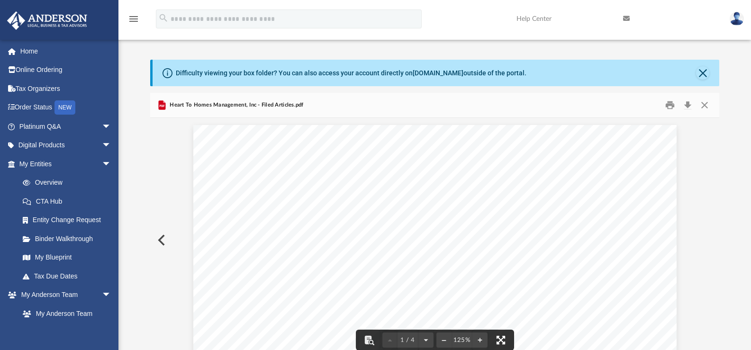
click at [503, 343] on button "File preview" at bounding box center [500, 340] width 21 height 21
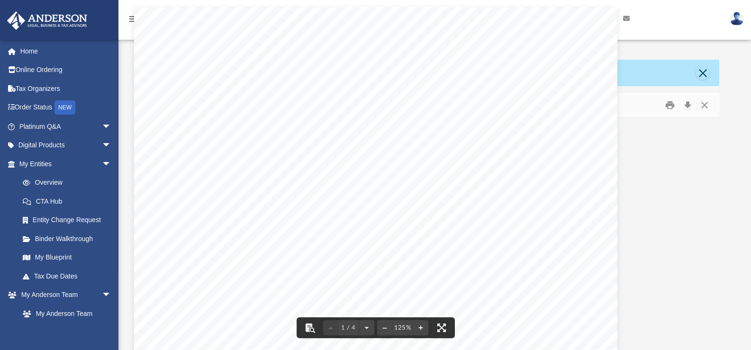
scroll to position [208, 562]
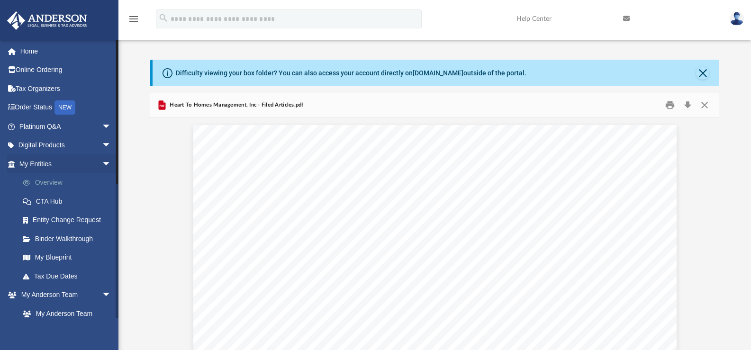
click at [57, 184] on link "Overview" at bounding box center [69, 182] width 112 height 19
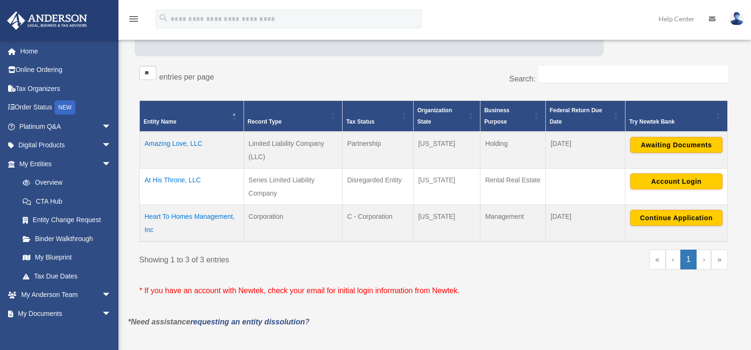
scroll to position [149, 0]
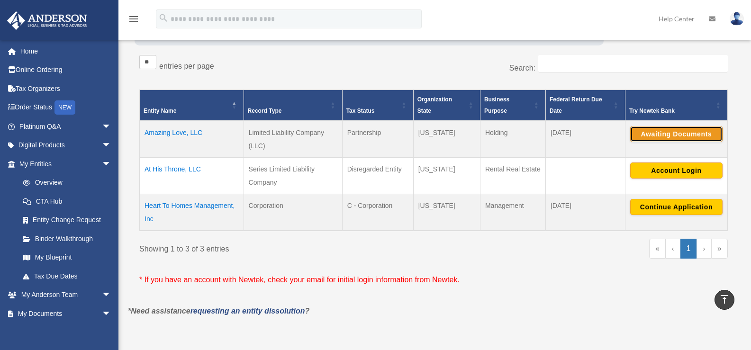
click at [666, 135] on button "Awaiting Documents" at bounding box center [676, 134] width 92 height 16
